Goal: Transaction & Acquisition: Download file/media

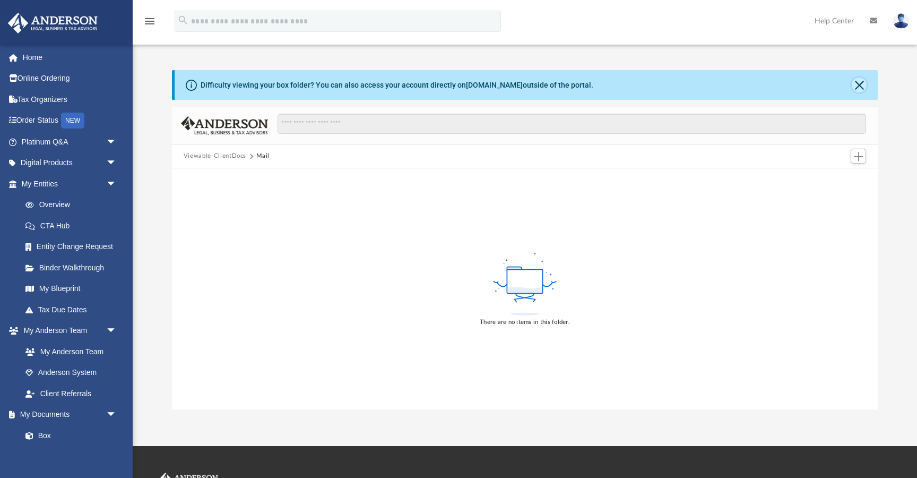
click at [861, 83] on button "Close" at bounding box center [859, 84] width 15 height 15
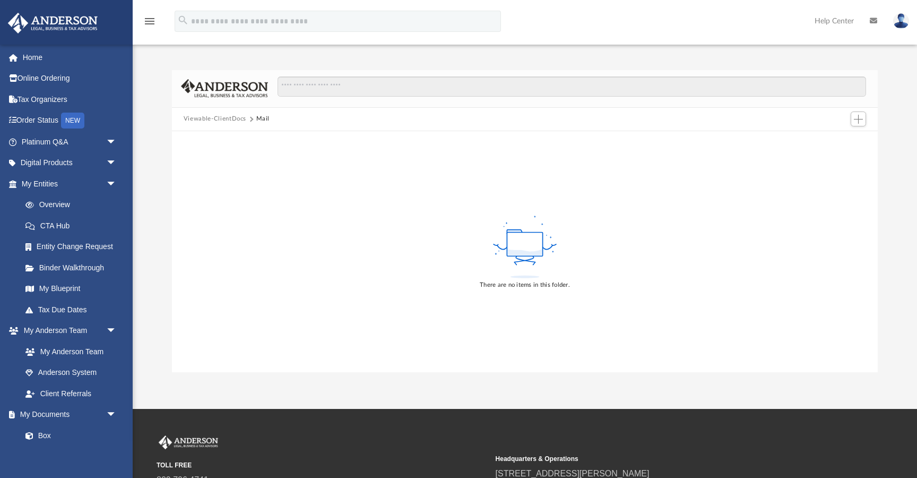
click at [209, 117] on button "Viewable-ClientDocs" at bounding box center [215, 119] width 63 height 10
click at [42, 437] on link "Box" at bounding box center [74, 435] width 118 height 21
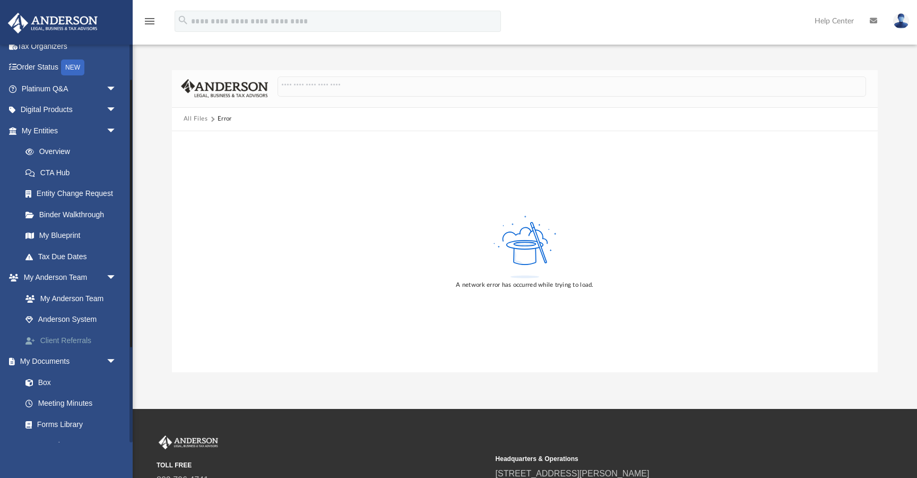
scroll to position [63, 0]
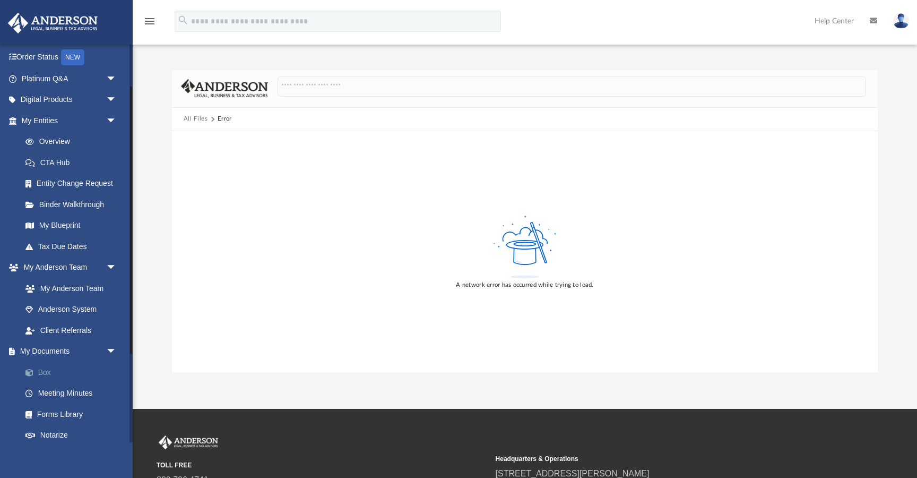
click at [45, 372] on link "Box" at bounding box center [74, 371] width 118 height 21
click at [45, 139] on link "Overview" at bounding box center [74, 141] width 118 height 21
click at [40, 375] on link "Box" at bounding box center [74, 371] width 118 height 21
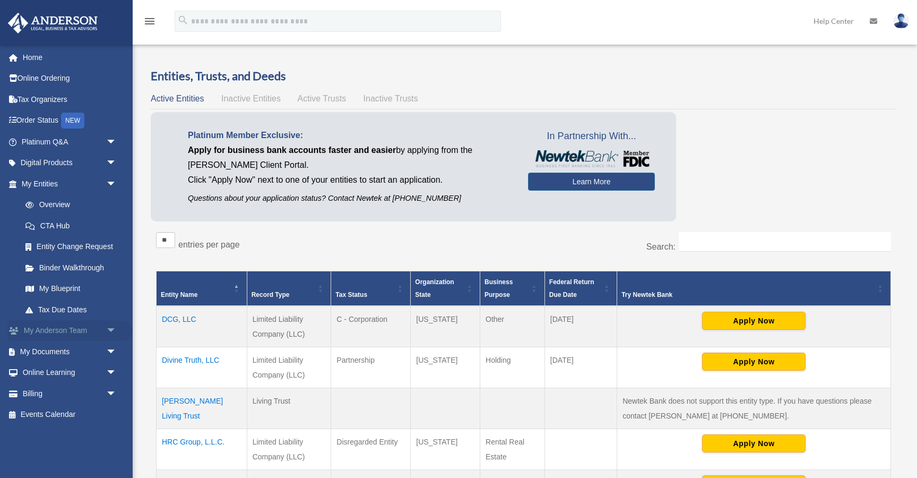
click at [73, 326] on link "My [PERSON_NAME] Team arrow_drop_down" at bounding box center [69, 330] width 125 height 21
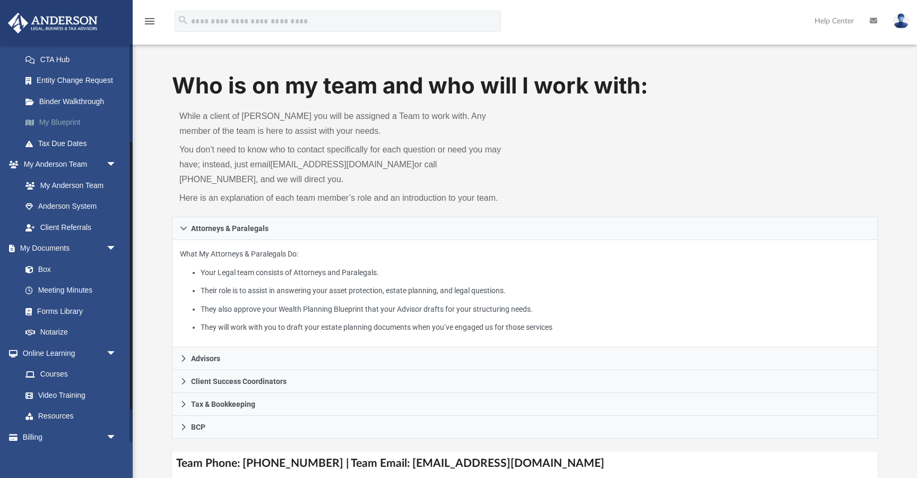
scroll to position [172, 0]
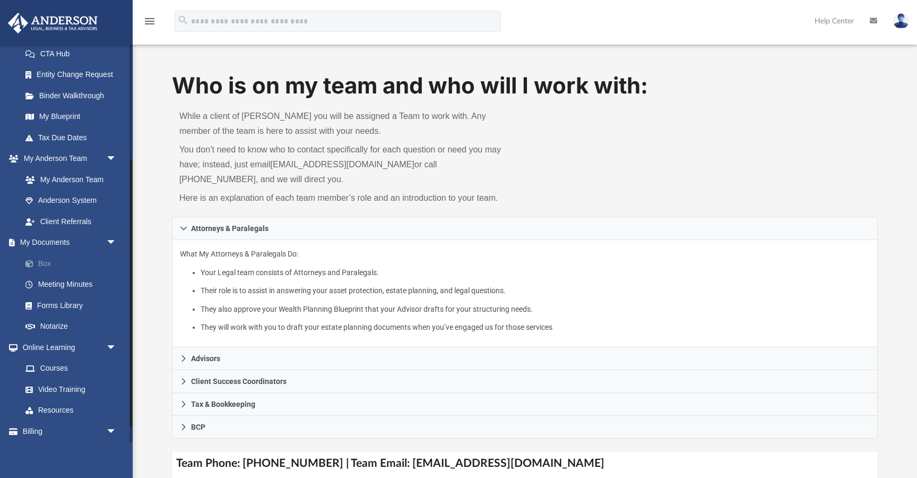
click at [44, 262] on link "Box" at bounding box center [74, 263] width 118 height 21
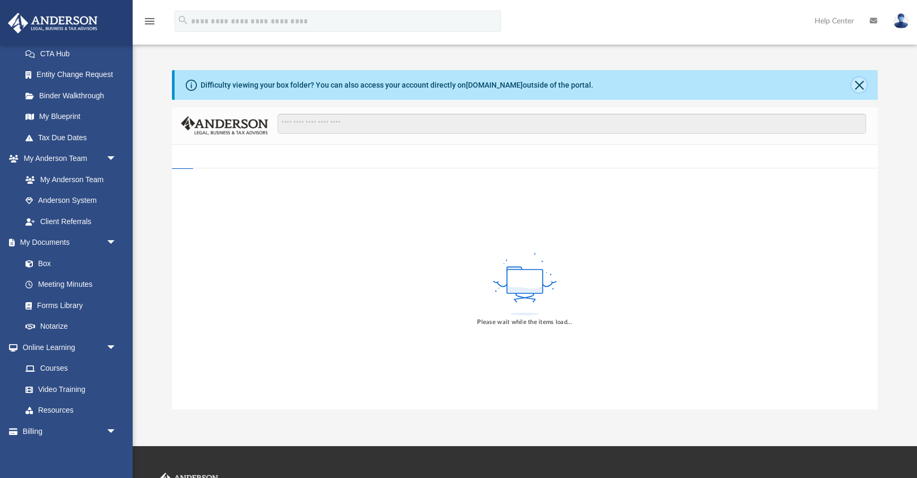
click at [860, 85] on button "Close" at bounding box center [859, 84] width 15 height 15
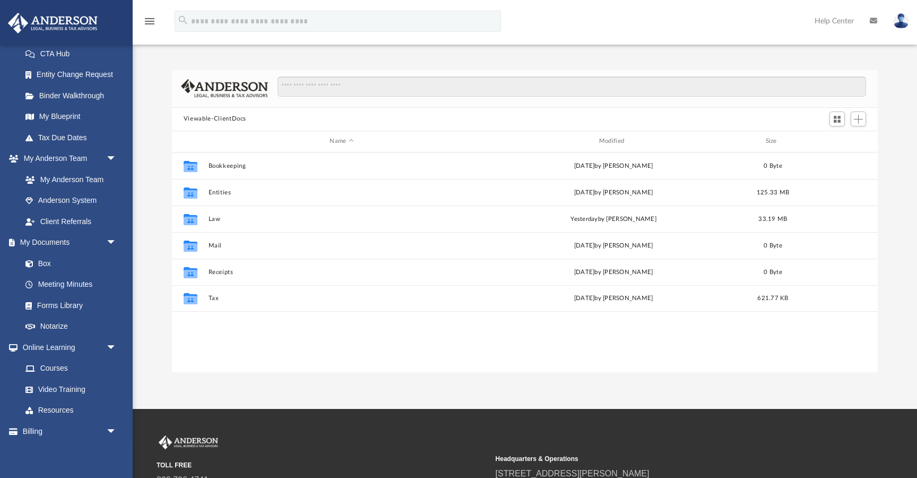
scroll to position [241, 706]
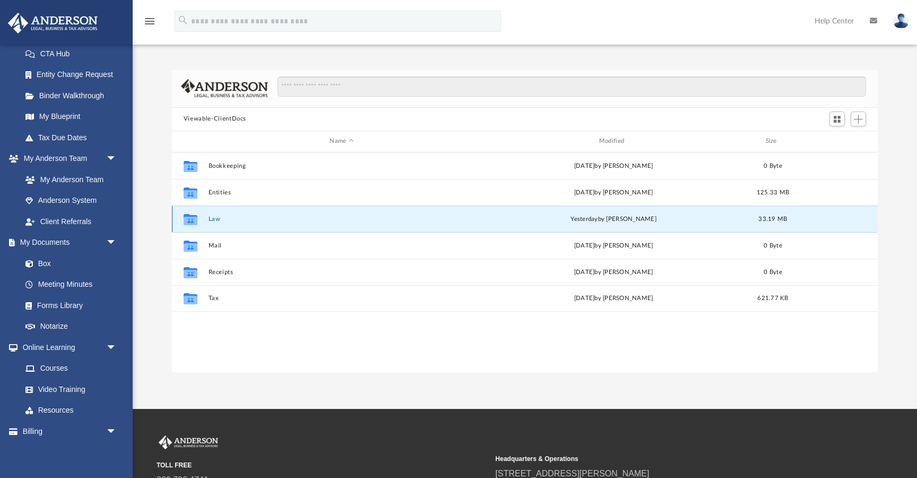
click at [208, 219] on button "Law" at bounding box center [341, 218] width 267 height 7
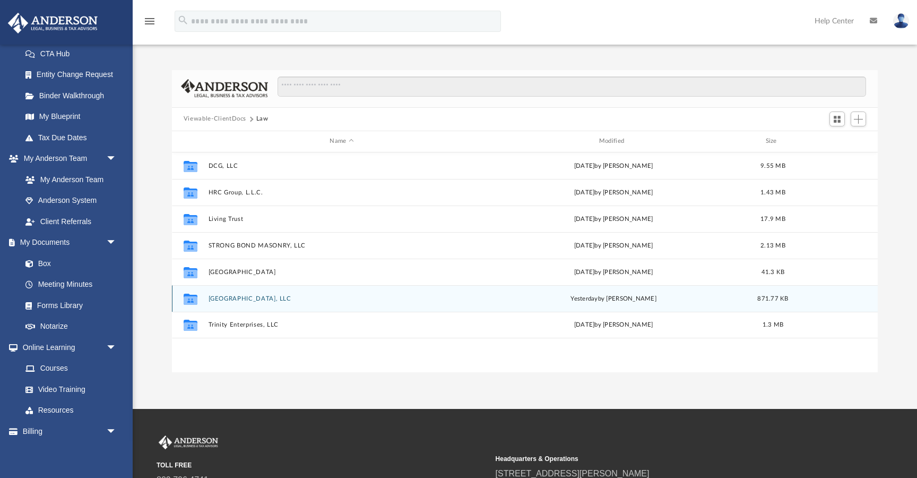
click at [256, 301] on div "Collaborated Folder Timber Rock Building, LLC [DATE] by [PERSON_NAME] 871.77 KB" at bounding box center [525, 298] width 706 height 27
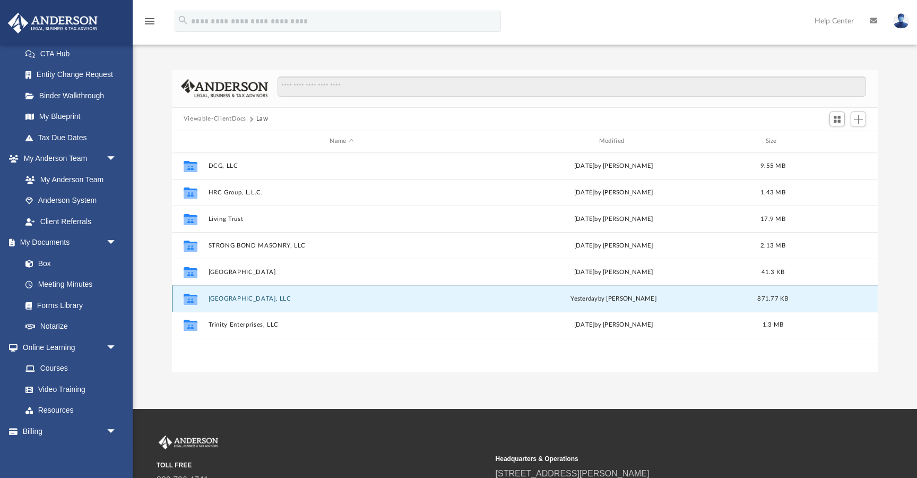
click at [255, 299] on button "Timber Rock Building, LLC" at bounding box center [341, 298] width 267 height 7
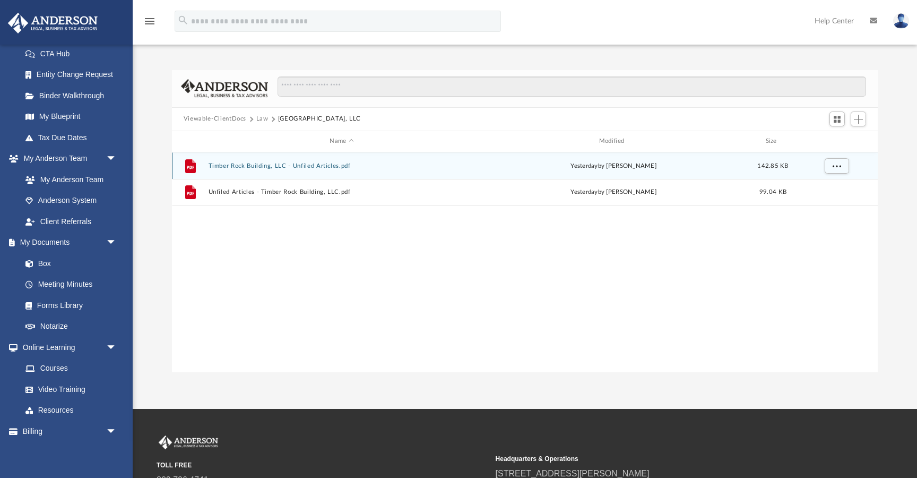
click at [252, 164] on button "Timber Rock Building, LLC - Unfiled Articles.pdf" at bounding box center [341, 165] width 267 height 7
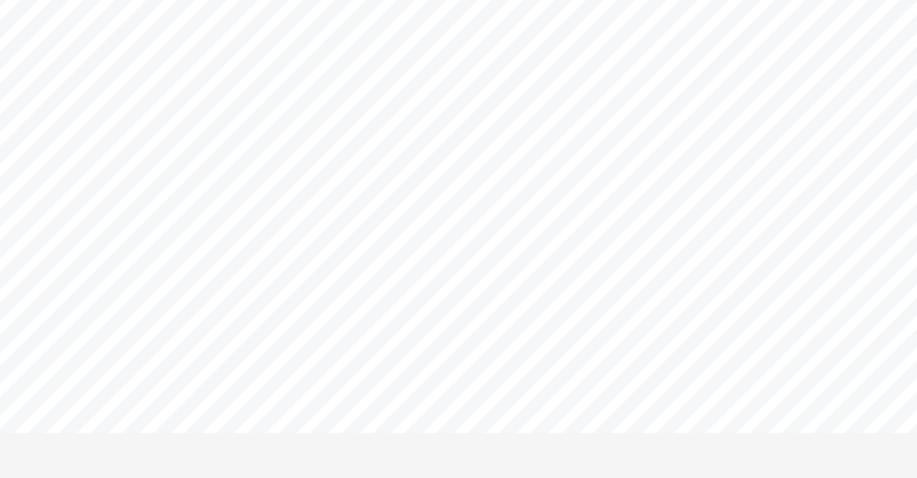
scroll to position [358, 0]
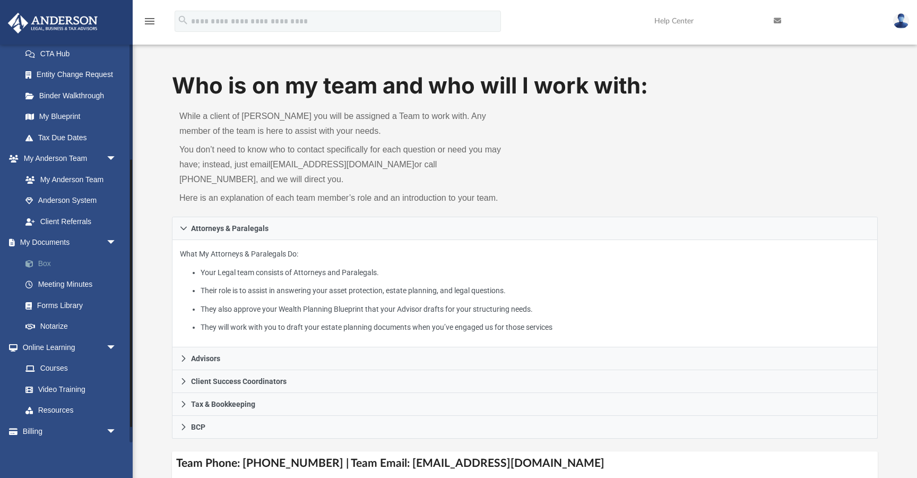
click at [52, 257] on link "Box" at bounding box center [74, 263] width 118 height 21
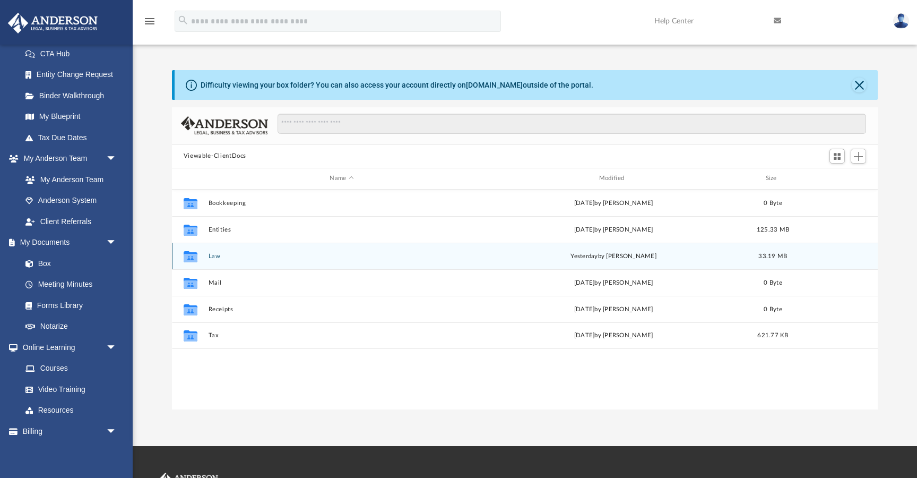
scroll to position [241, 706]
click at [214, 255] on button "Law" at bounding box center [341, 256] width 267 height 7
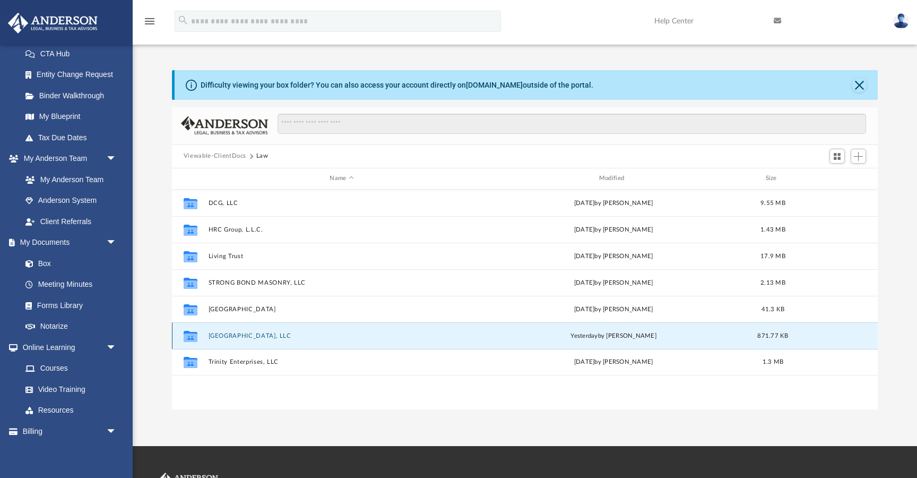
click at [248, 332] on button "Timber Rock Building, LLC" at bounding box center [341, 335] width 267 height 7
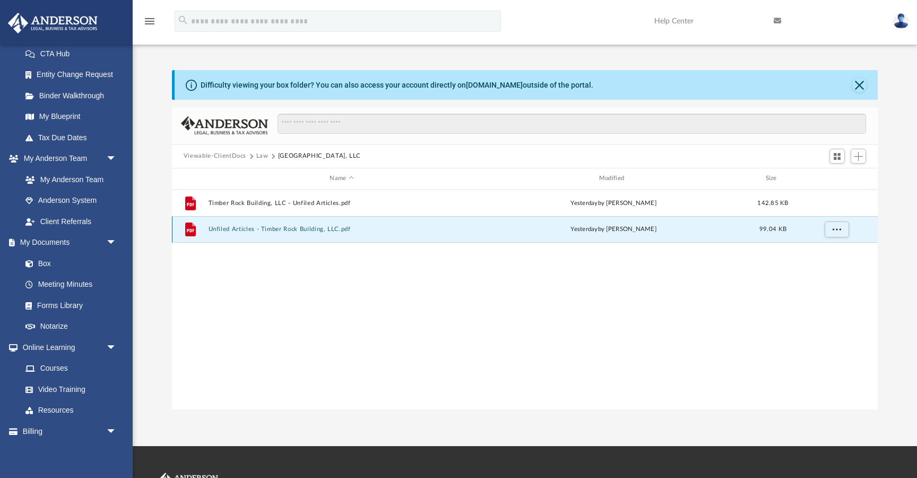
click at [261, 226] on button "Unfiled Articles - Timber Rock Building, LLC.pdf" at bounding box center [341, 229] width 267 height 7
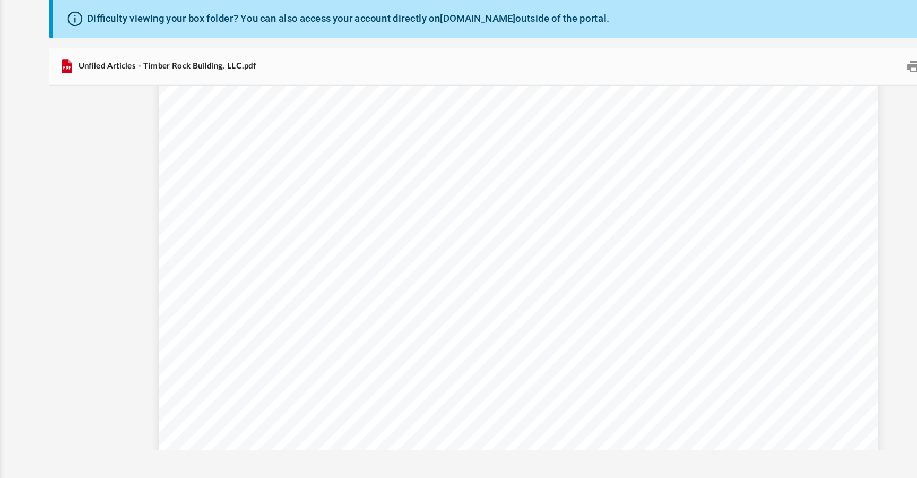
scroll to position [442, 0]
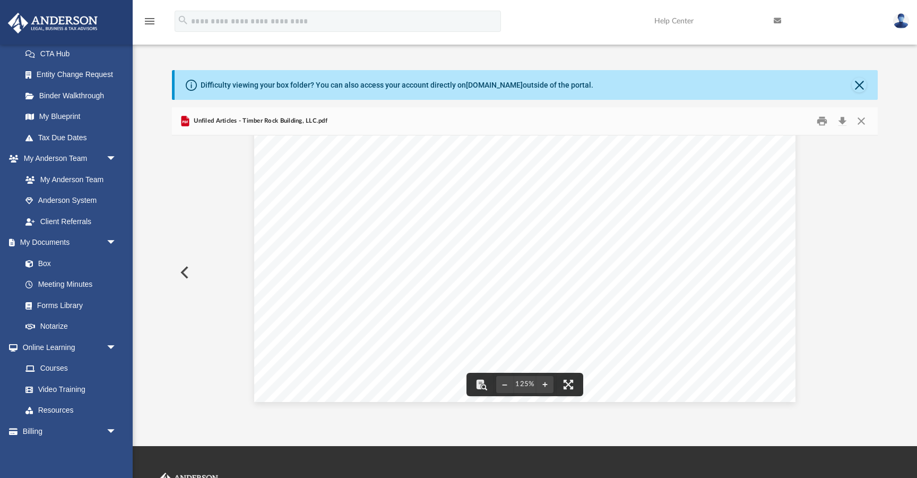
click at [185, 270] on button "Preview" at bounding box center [183, 272] width 23 height 30
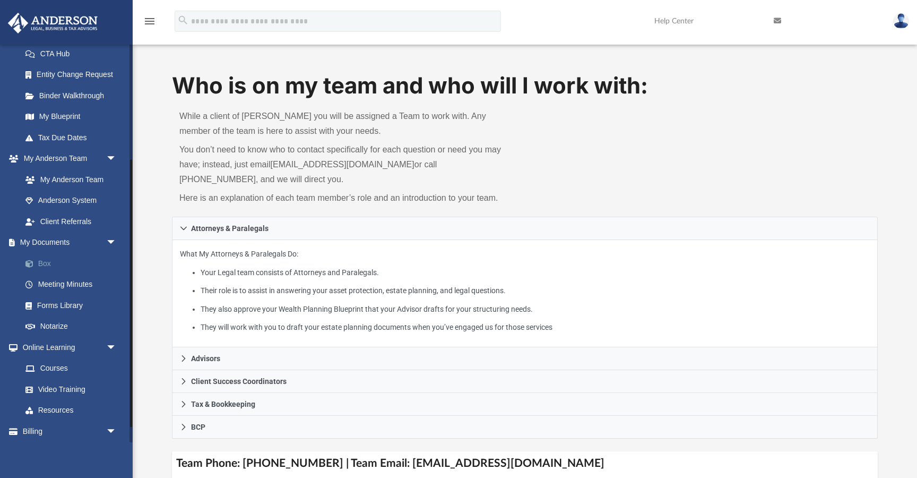
click at [48, 265] on link "Box" at bounding box center [74, 263] width 118 height 21
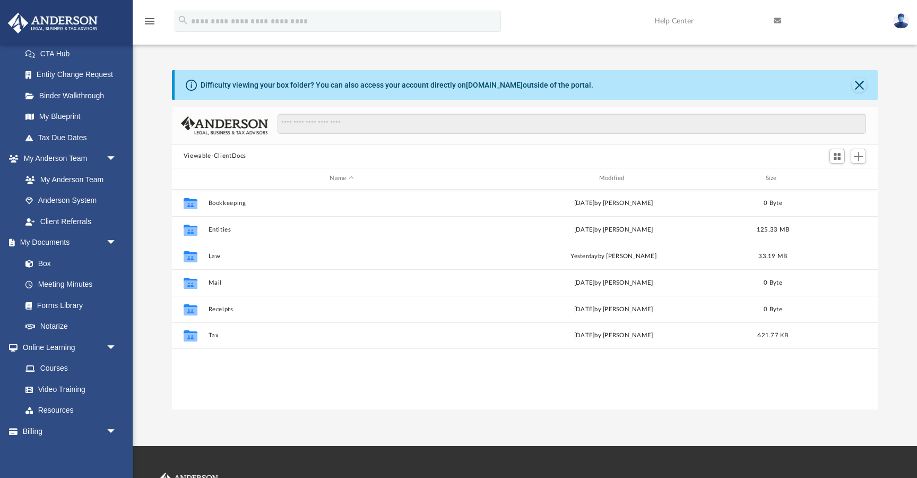
scroll to position [241, 706]
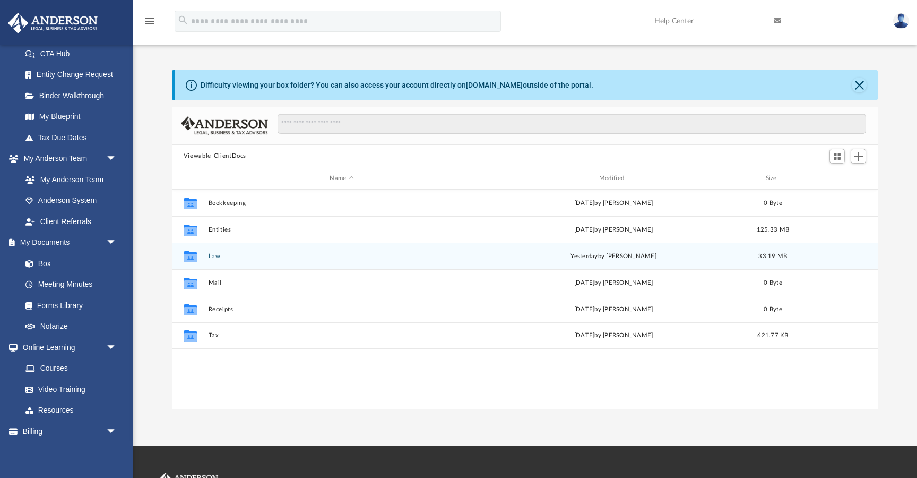
click at [217, 254] on button "Law" at bounding box center [341, 256] width 267 height 7
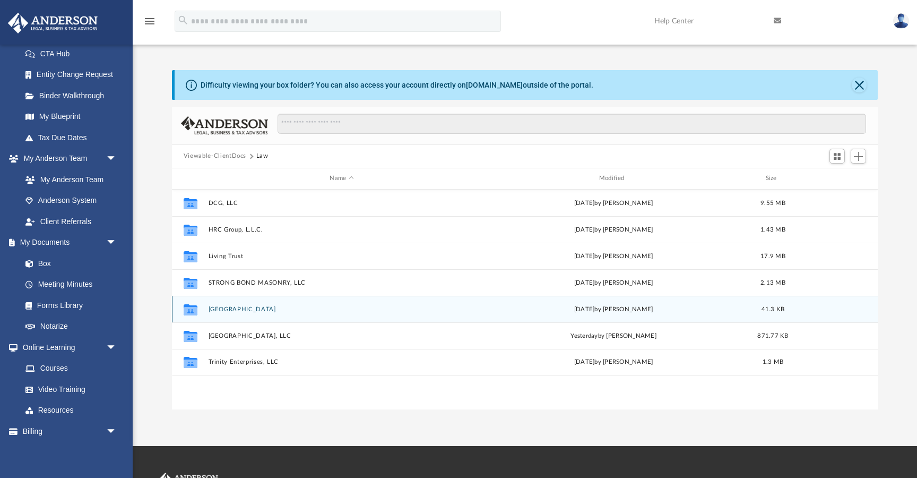
click at [222, 307] on button "TIMBER ROCK BUILDING" at bounding box center [341, 309] width 267 height 7
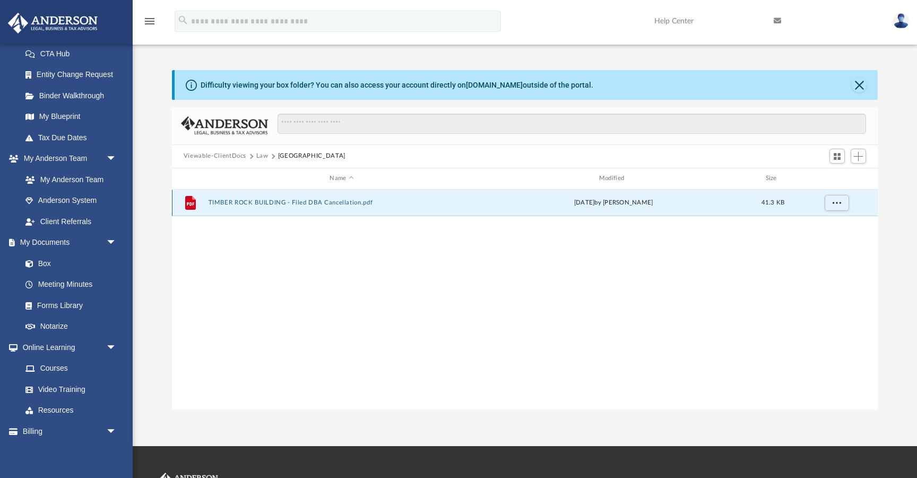
click at [250, 204] on button "TIMBER ROCK BUILDING - Filed DBA Cancellation.pdf" at bounding box center [341, 202] width 267 height 7
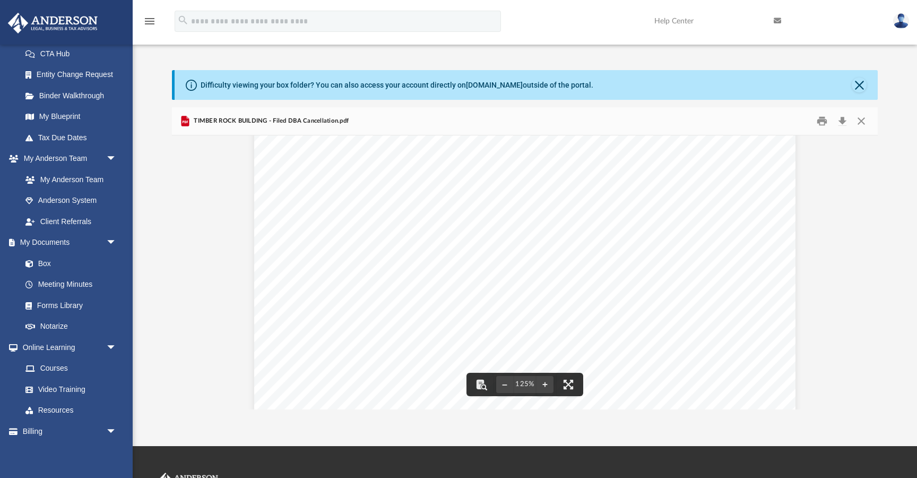
scroll to position [0, 0]
click at [821, 122] on button "Print" at bounding box center [822, 121] width 21 height 16
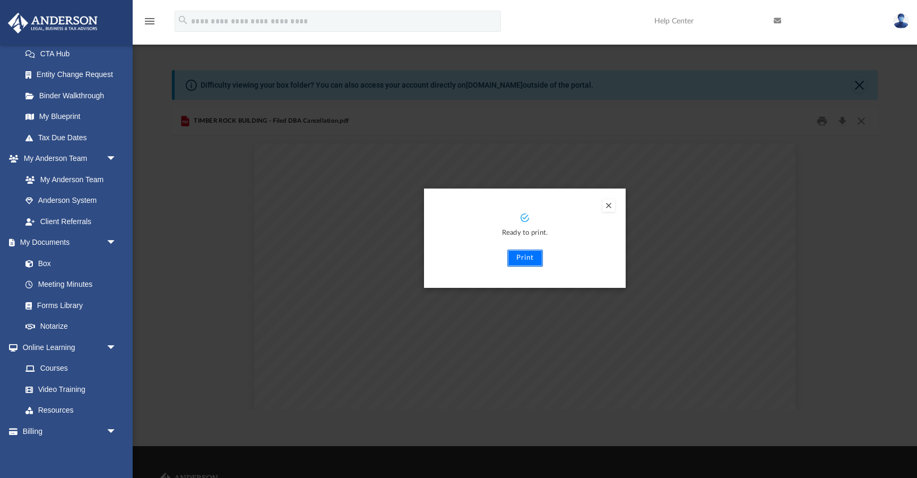
click at [518, 259] on button "Print" at bounding box center [525, 257] width 36 height 17
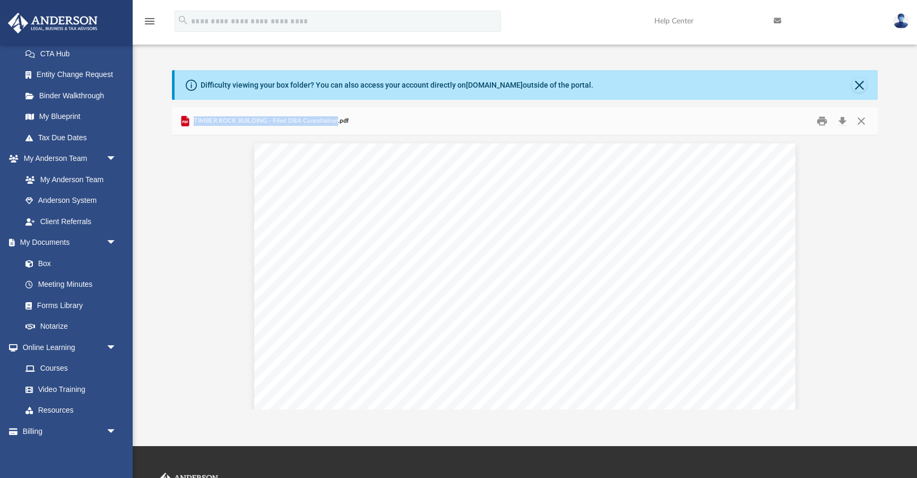
drag, startPoint x: 337, startPoint y: 120, endPoint x: 185, endPoint y: 127, distance: 151.4
click at [185, 127] on div "TIMBER ROCK BUILDING - Filed DBA Cancellation.pdf" at bounding box center [264, 121] width 170 height 13
copy span "TIMBER ROCK BUILDING - Filed DBA Cancellation"
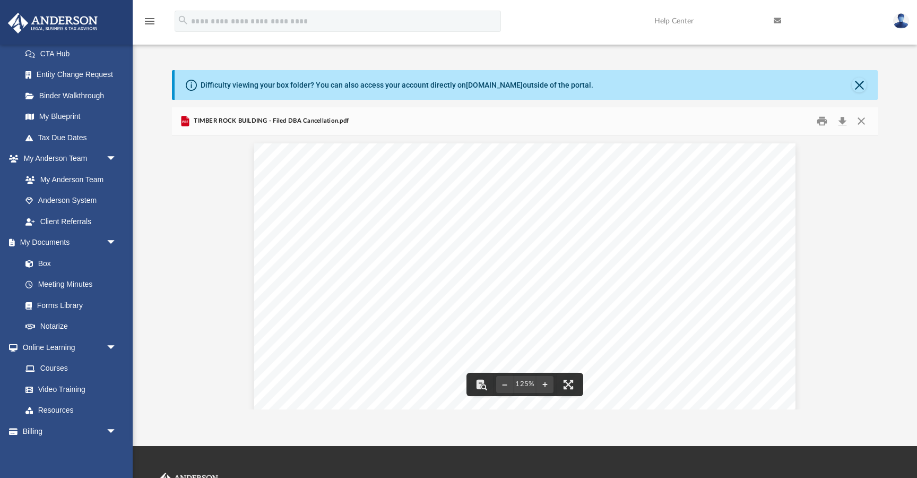
click at [867, 86] on div "Difficulty viewing your box folder? You can also access your account directly o…" at bounding box center [526, 85] width 703 height 30
click at [865, 85] on button "Close" at bounding box center [859, 84] width 15 height 15
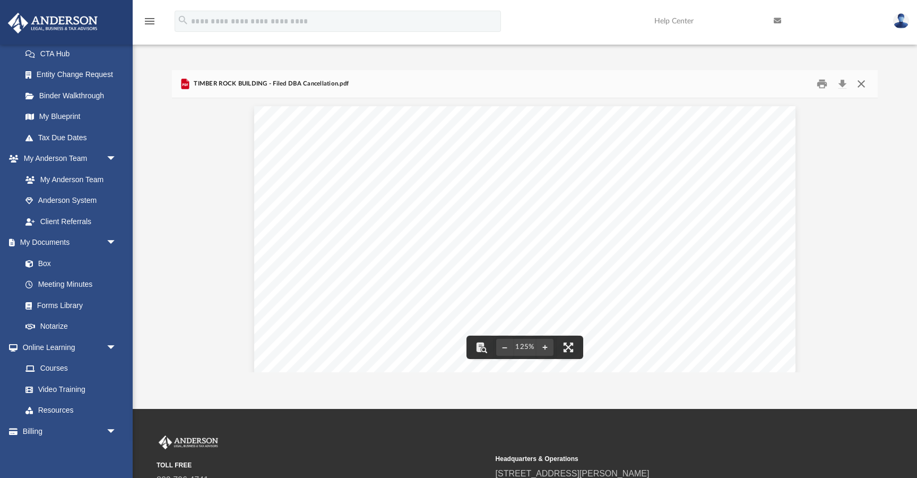
click at [861, 88] on button "Close" at bounding box center [861, 83] width 19 height 16
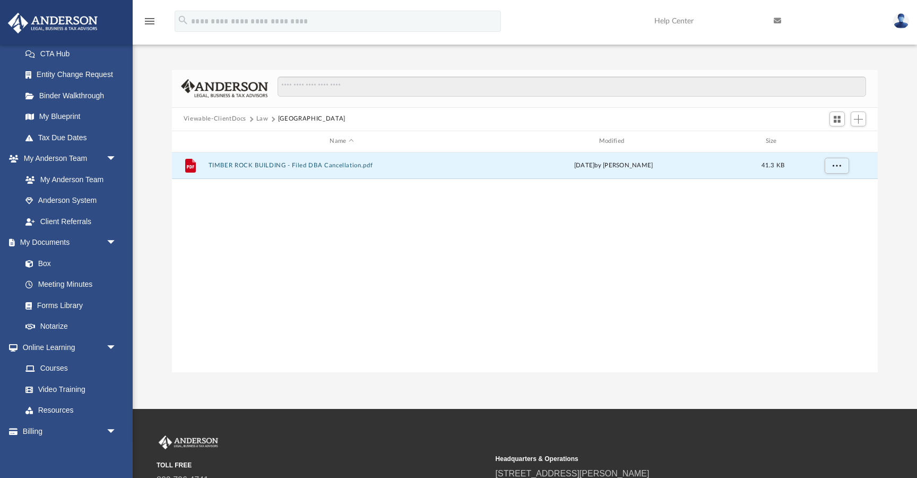
click at [258, 117] on button "Law" at bounding box center [262, 119] width 12 height 10
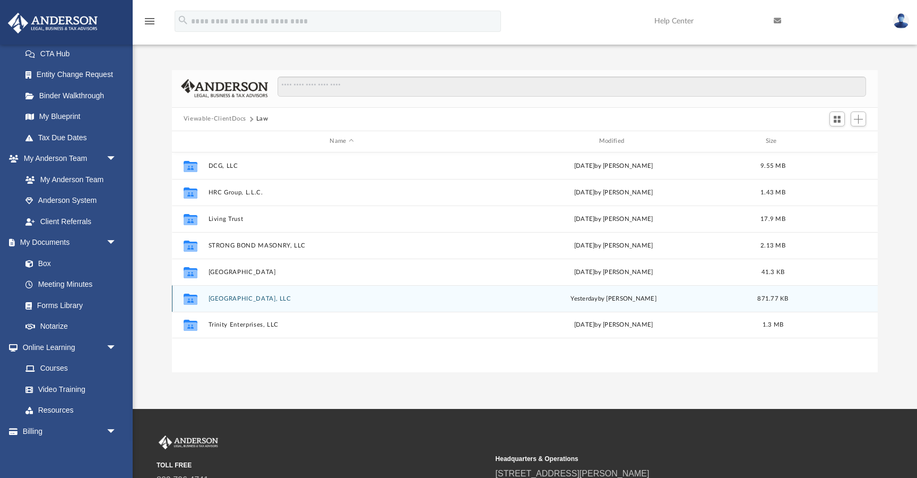
click at [239, 300] on button "Timber Rock Building, LLC" at bounding box center [341, 298] width 267 height 7
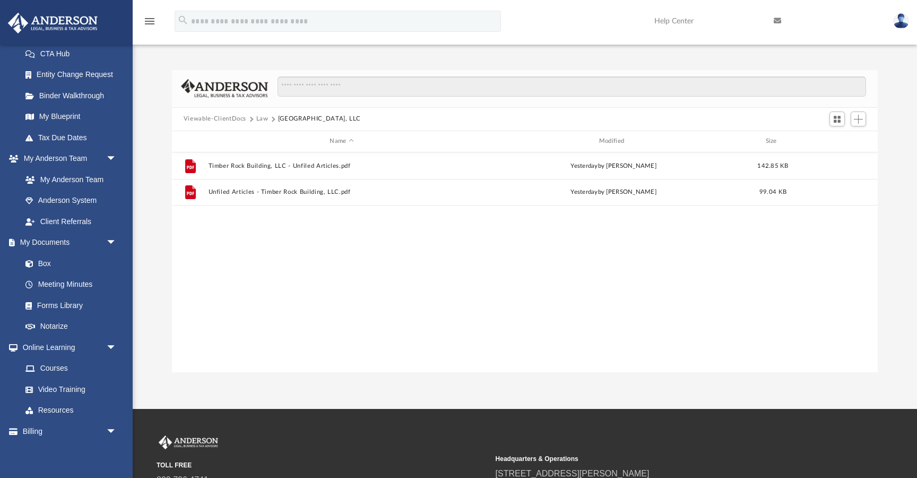
click at [239, 300] on div "File Timber Rock Building, LLC - Unfiled Articles.pdf yesterday by Mya Ford 142…" at bounding box center [525, 262] width 706 height 220
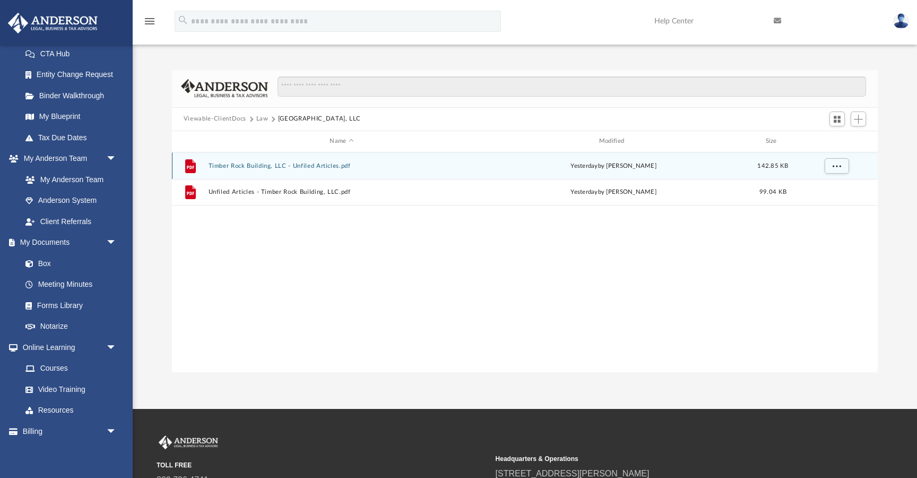
click at [275, 167] on button "Timber Rock Building, LLC - Unfiled Articles.pdf" at bounding box center [341, 165] width 267 height 7
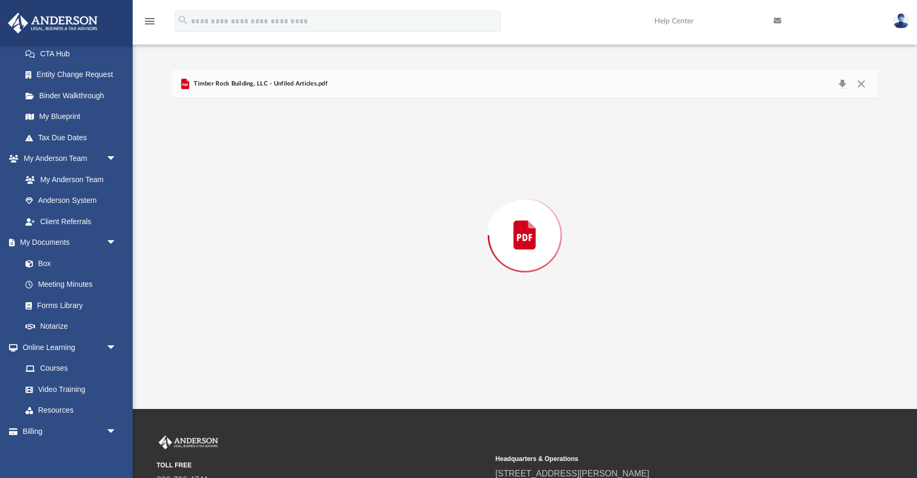
click at [275, 167] on div "Preview" at bounding box center [525, 235] width 706 height 274
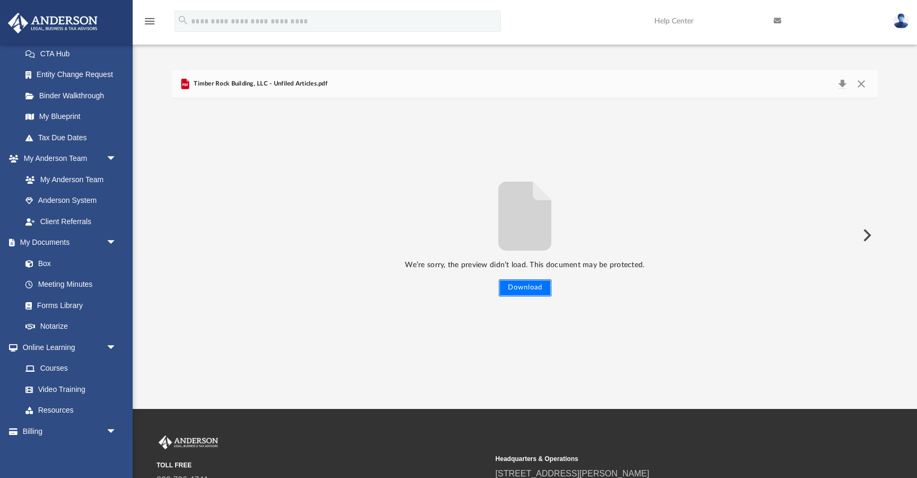
click at [531, 289] on button "Download" at bounding box center [525, 287] width 53 height 17
click at [863, 87] on button "Close" at bounding box center [861, 83] width 19 height 15
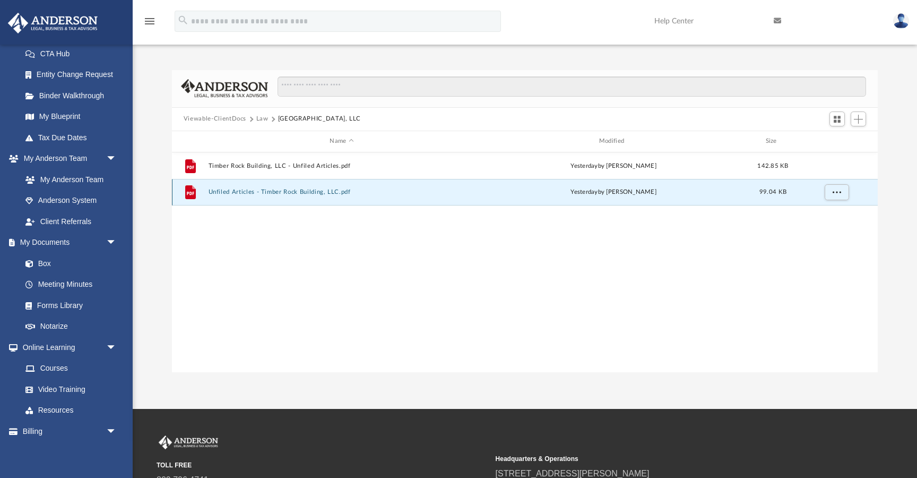
drag, startPoint x: 335, startPoint y: 189, endPoint x: 251, endPoint y: 199, distance: 84.4
click at [251, 199] on div "File Unfiled Articles - Timber Rock Building, LLC.pdf yesterday by Mya Ford 99.…" at bounding box center [525, 192] width 706 height 27
click at [231, 190] on button "Unfiled Articles - Timber Rock Building, LLC.pdf" at bounding box center [341, 191] width 267 height 7
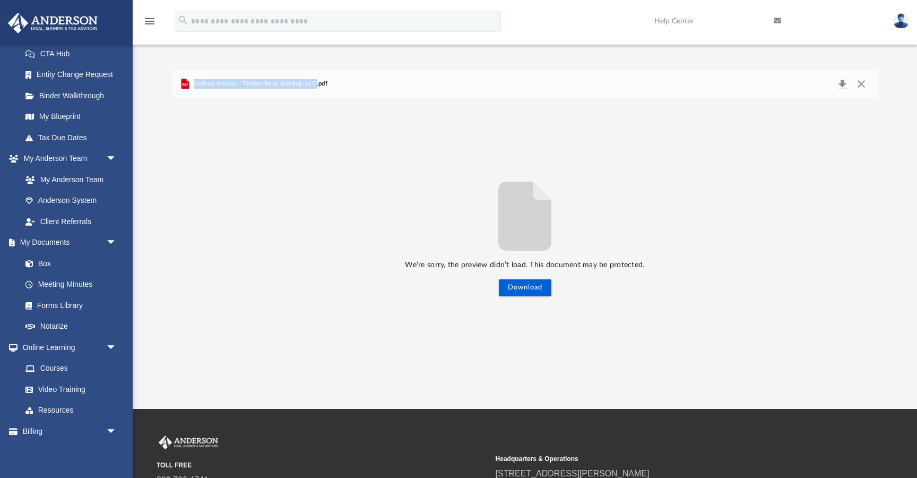
drag, startPoint x: 316, startPoint y: 82, endPoint x: 193, endPoint y: 80, distance: 123.2
click at [193, 80] on span "Unfiled Articles - Timber Rock Building, LLC.pdf" at bounding box center [260, 84] width 136 height 10
copy span "Unfiled Articles - Timber Rock Building, LLC"
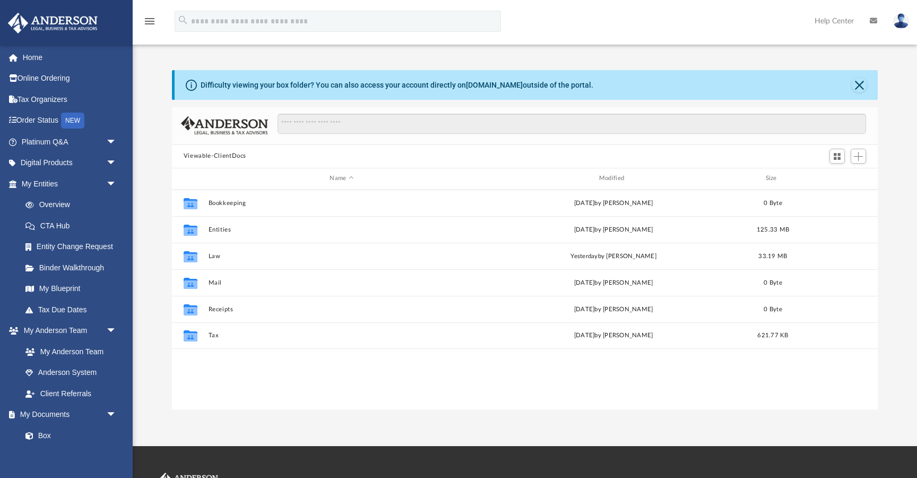
scroll to position [241, 706]
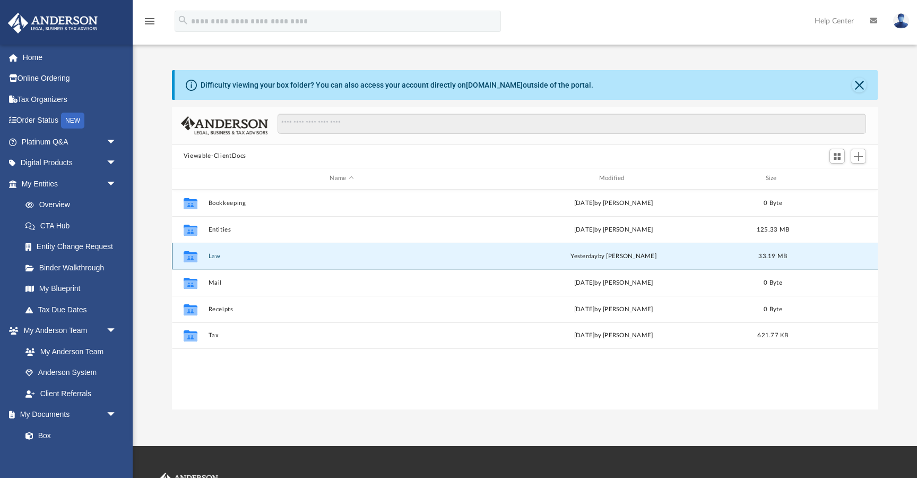
click at [216, 258] on button "Law" at bounding box center [341, 256] width 267 height 7
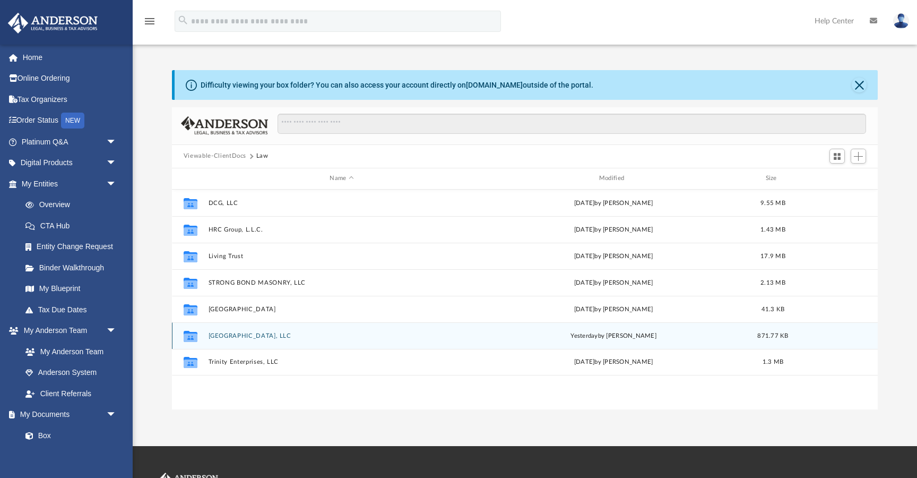
click at [261, 339] on div "Collaborated Folder Timber Rock Building, LLC [DATE] by [PERSON_NAME] 871.77 KB" at bounding box center [525, 335] width 706 height 27
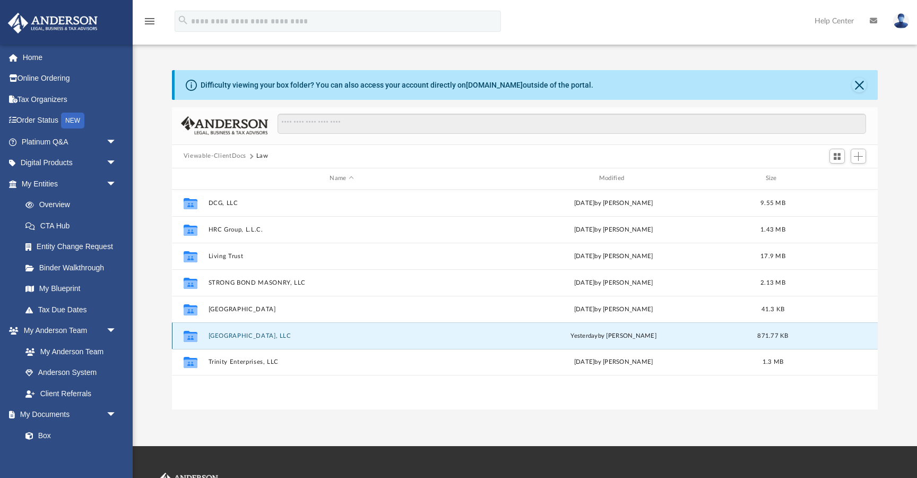
click at [260, 336] on button "[GEOGRAPHIC_DATA], LLC" at bounding box center [341, 335] width 267 height 7
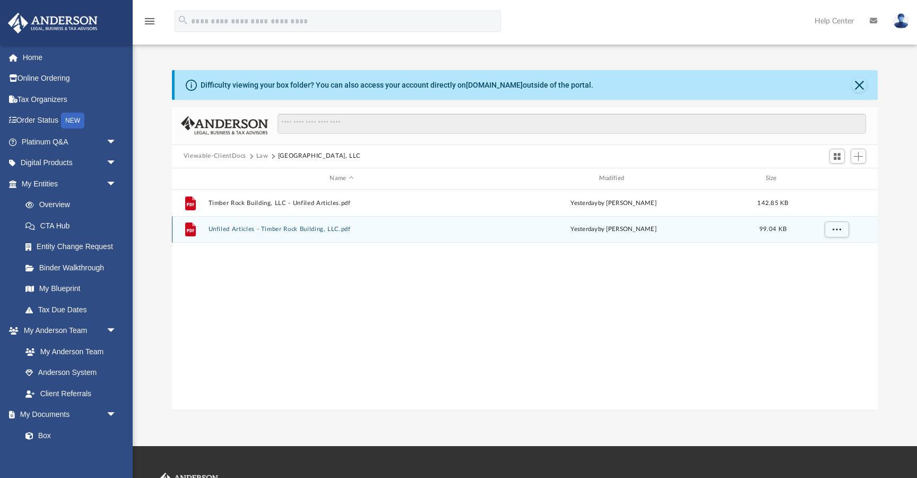
click at [272, 230] on button "Unfiled Articles - Timber Rock Building, LLC.pdf" at bounding box center [341, 229] width 267 height 7
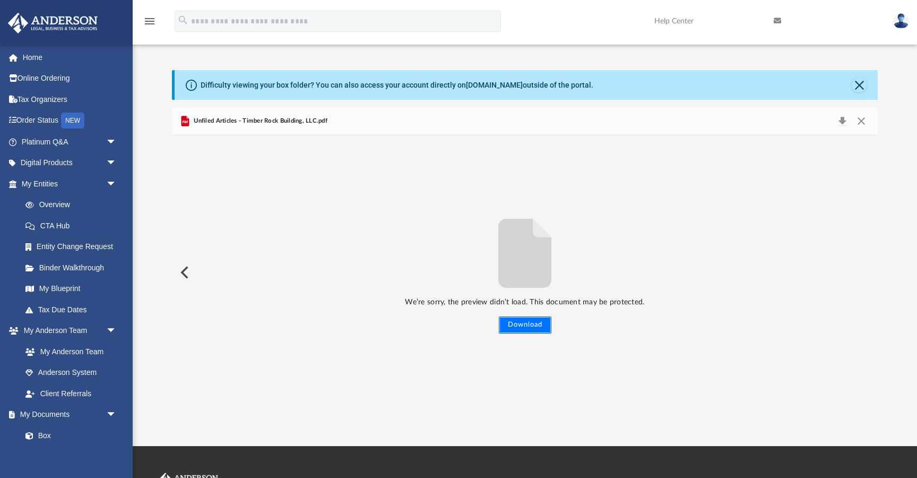
click at [525, 328] on button "Download" at bounding box center [525, 324] width 53 height 17
drag, startPoint x: 316, startPoint y: 122, endPoint x: 196, endPoint y: 117, distance: 120.0
click at [196, 117] on span "Unfiled Articles - Timber Rock Building, LLC.pdf" at bounding box center [260, 121] width 136 height 10
copy span "Unfiled Articles - Timber Rock Building, LLC"
click at [280, 122] on span "Unfiled Articles - Timber Rock Building, LLC.pdf" at bounding box center [260, 121] width 136 height 10
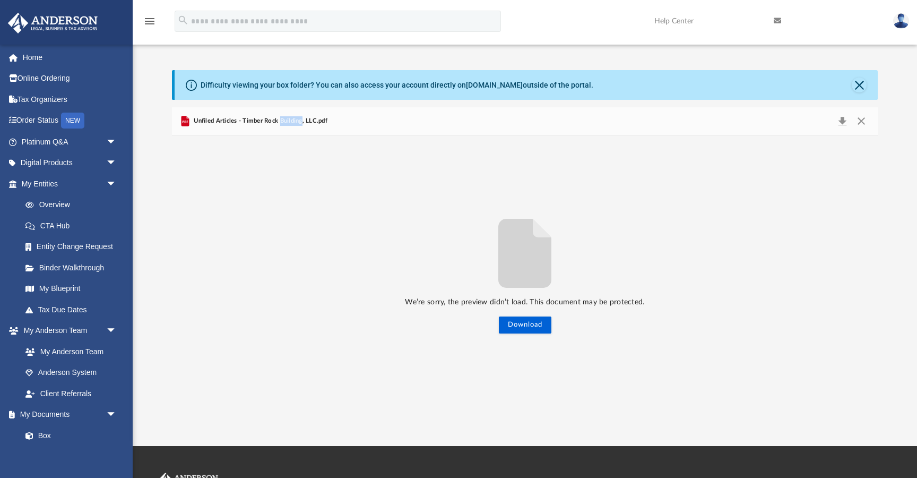
click at [280, 122] on span "Unfiled Articles - Timber Rock Building, LLC.pdf" at bounding box center [260, 121] width 136 height 10
click at [863, 120] on button "Close" at bounding box center [861, 121] width 19 height 15
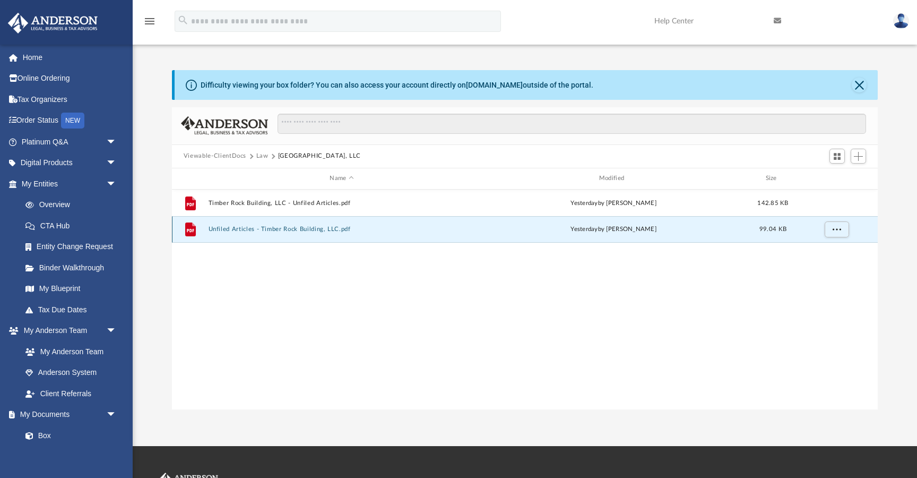
click at [262, 230] on button "Unfiled Articles - Timber Rock Building, LLC.pdf" at bounding box center [341, 229] width 267 height 7
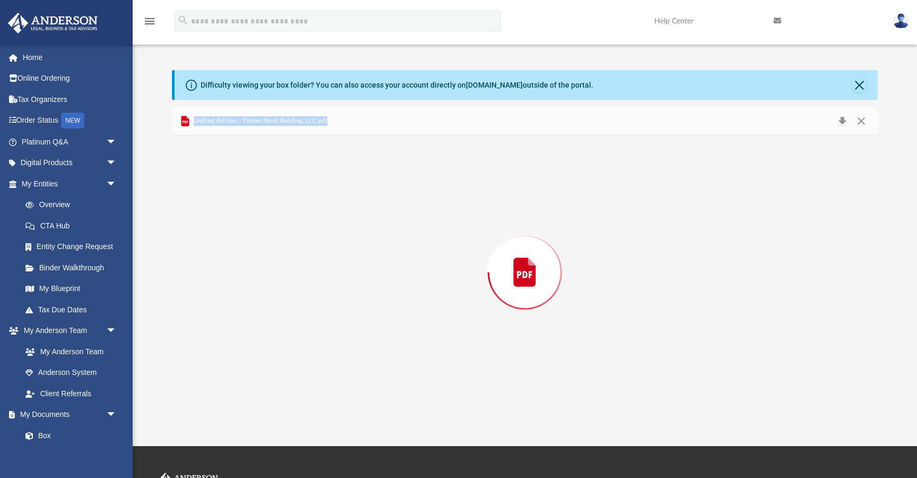
click at [262, 230] on div "Preview" at bounding box center [525, 272] width 706 height 274
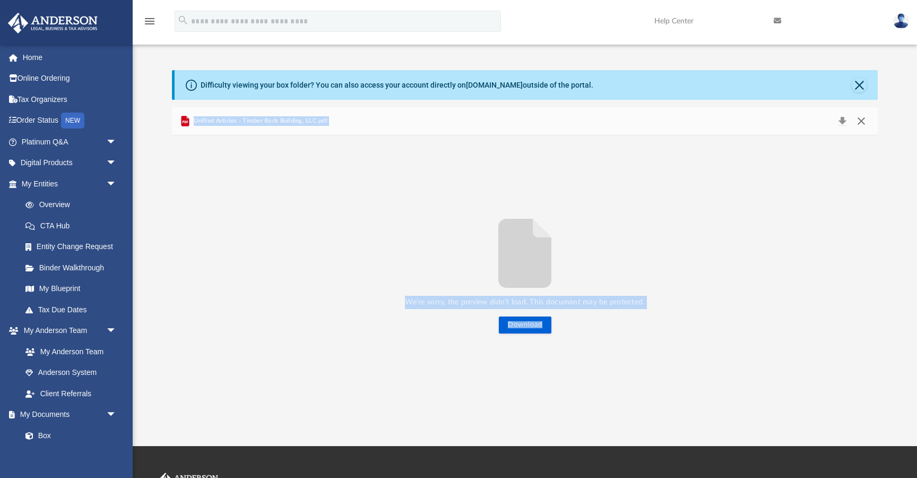
click at [865, 121] on button "Close" at bounding box center [861, 121] width 19 height 15
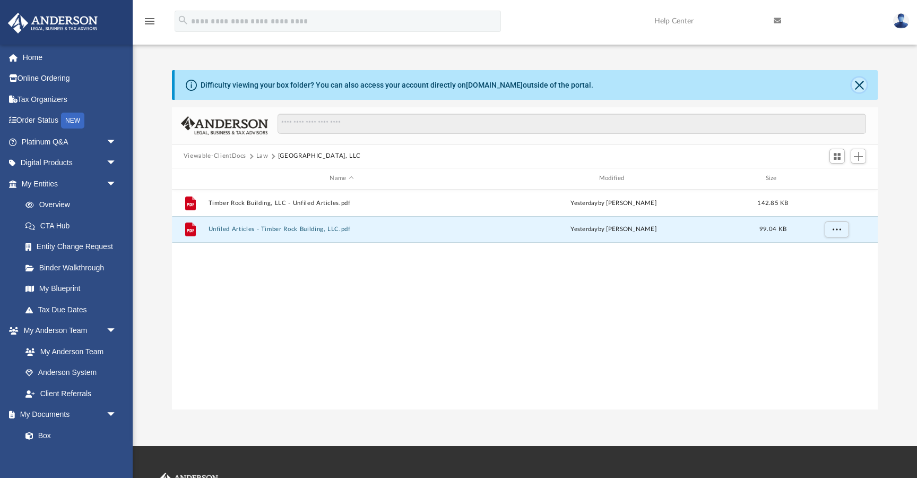
click at [864, 87] on button "Close" at bounding box center [859, 84] width 15 height 15
